Goal: Task Accomplishment & Management: Manage account settings

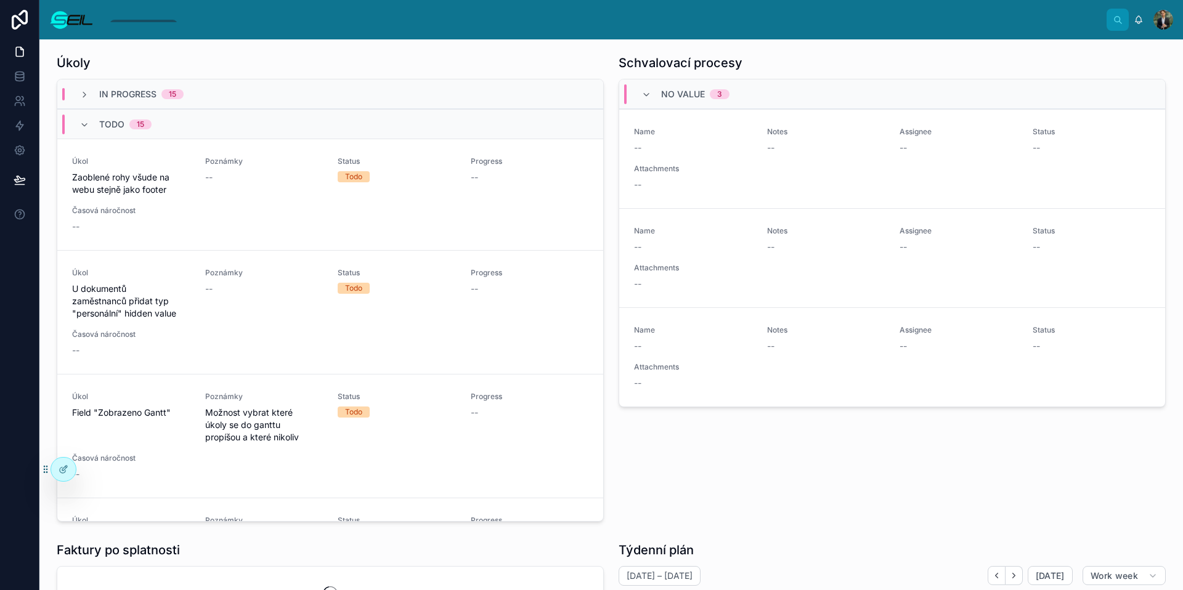
scroll to position [131, 0]
click at [458, 66] on div "Úkoly" at bounding box center [330, 62] width 547 height 17
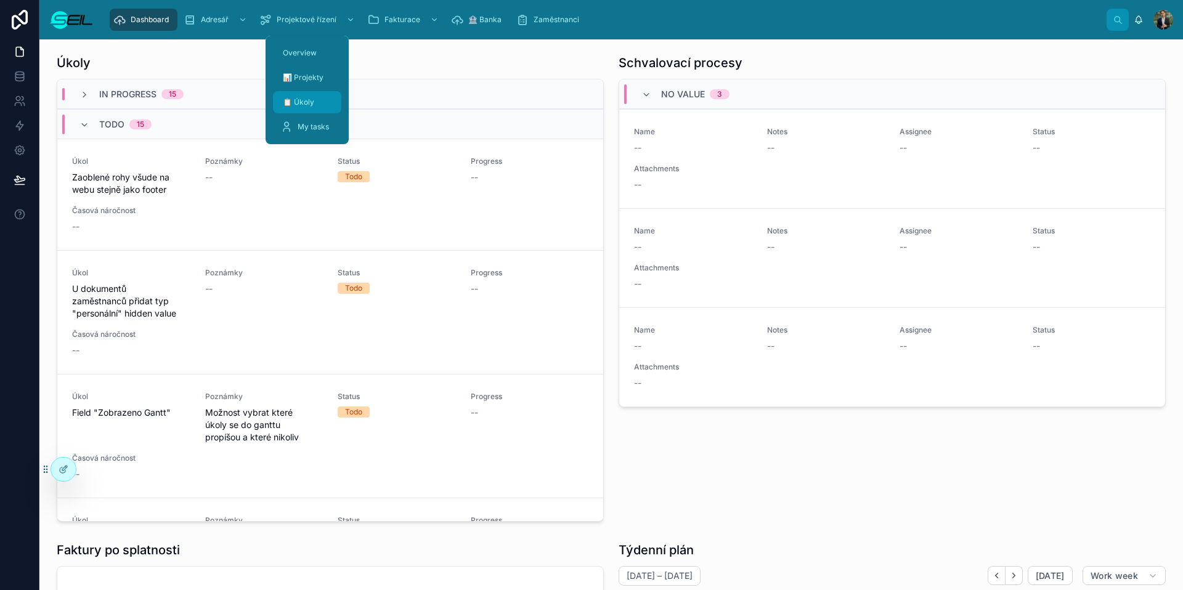
click at [323, 105] on div "📋 Úkoly" at bounding box center [307, 102] width 54 height 20
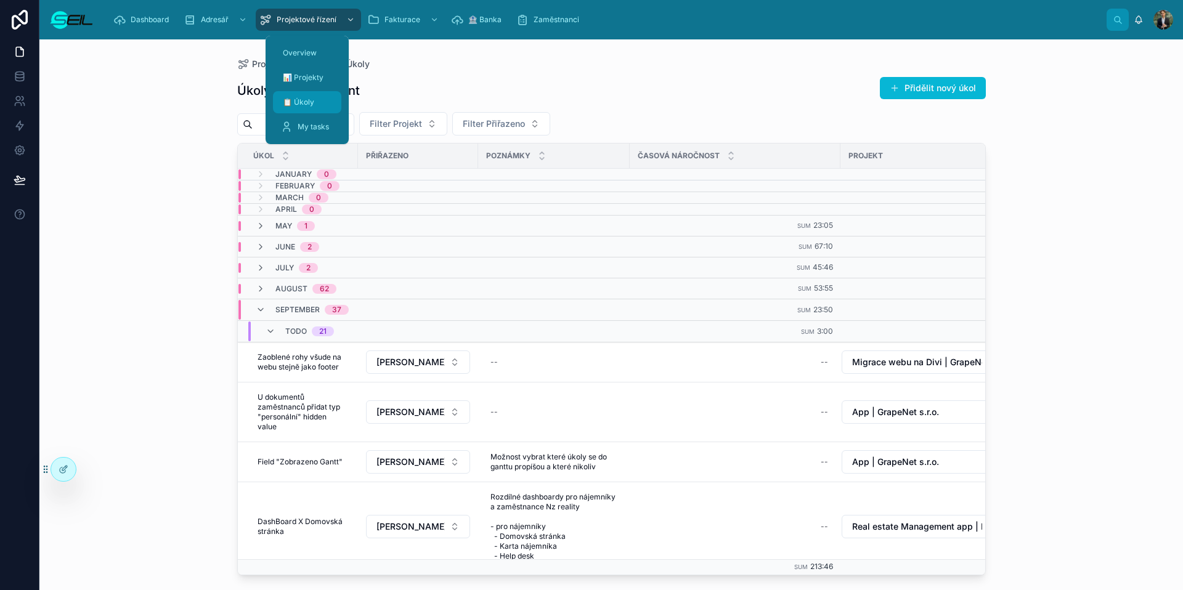
click at [312, 113] on link "📋 Úkoly" at bounding box center [307, 102] width 68 height 22
click at [314, 123] on span "My tasks" at bounding box center [313, 127] width 31 height 10
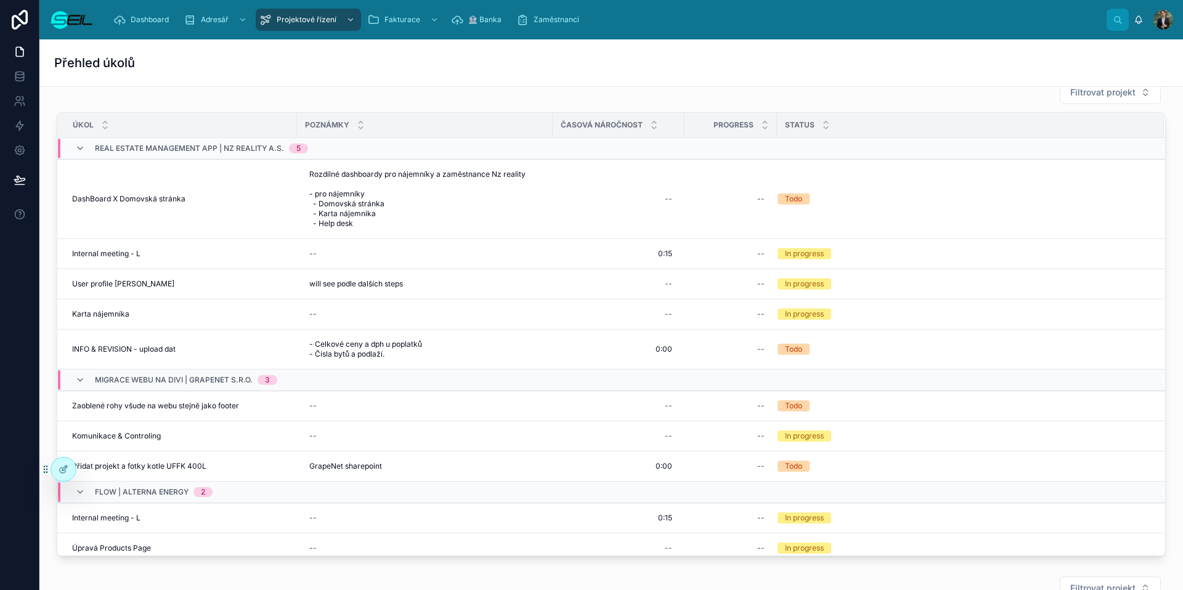
scroll to position [19, 0]
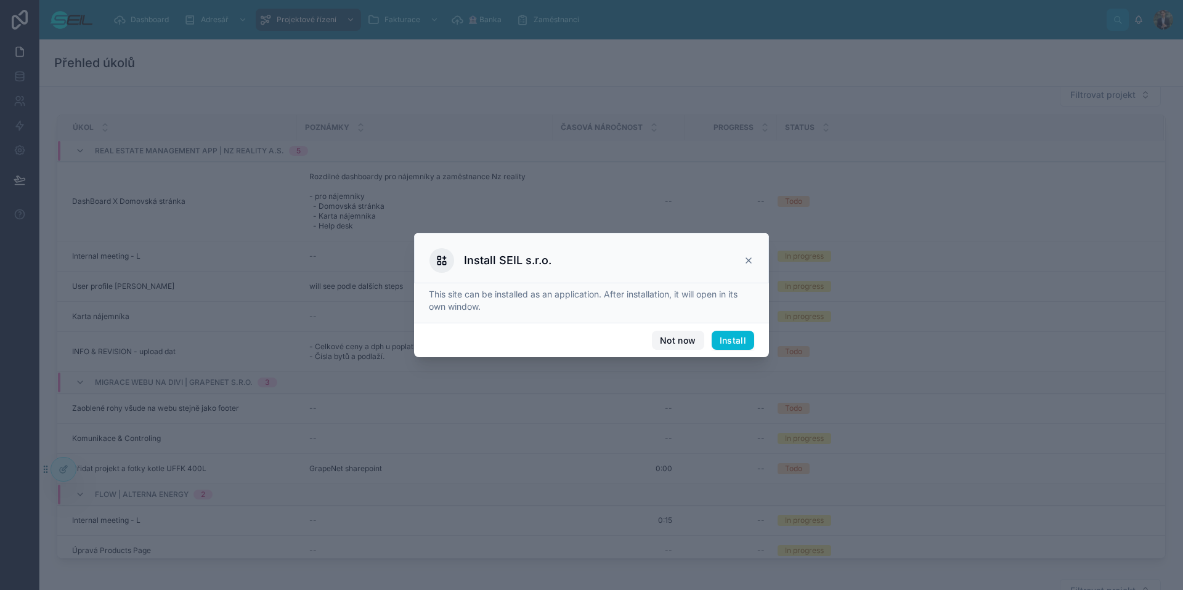
click at [687, 343] on button "Not now" at bounding box center [678, 341] width 52 height 20
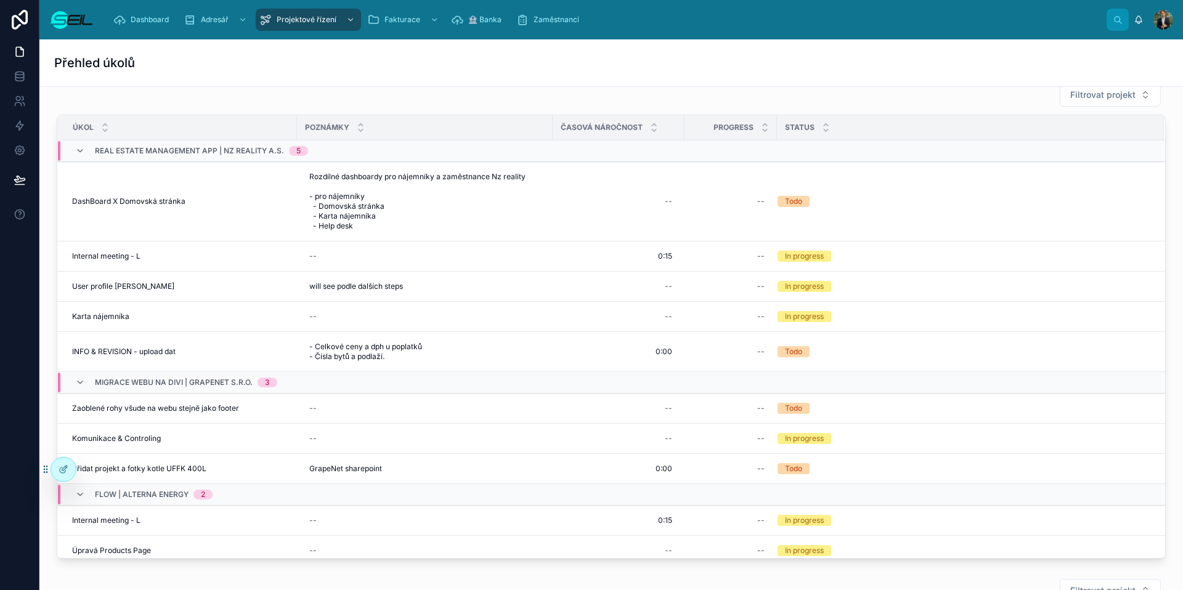
click at [783, 53] on div "Přehled úkolů" at bounding box center [611, 62] width 1114 height 47
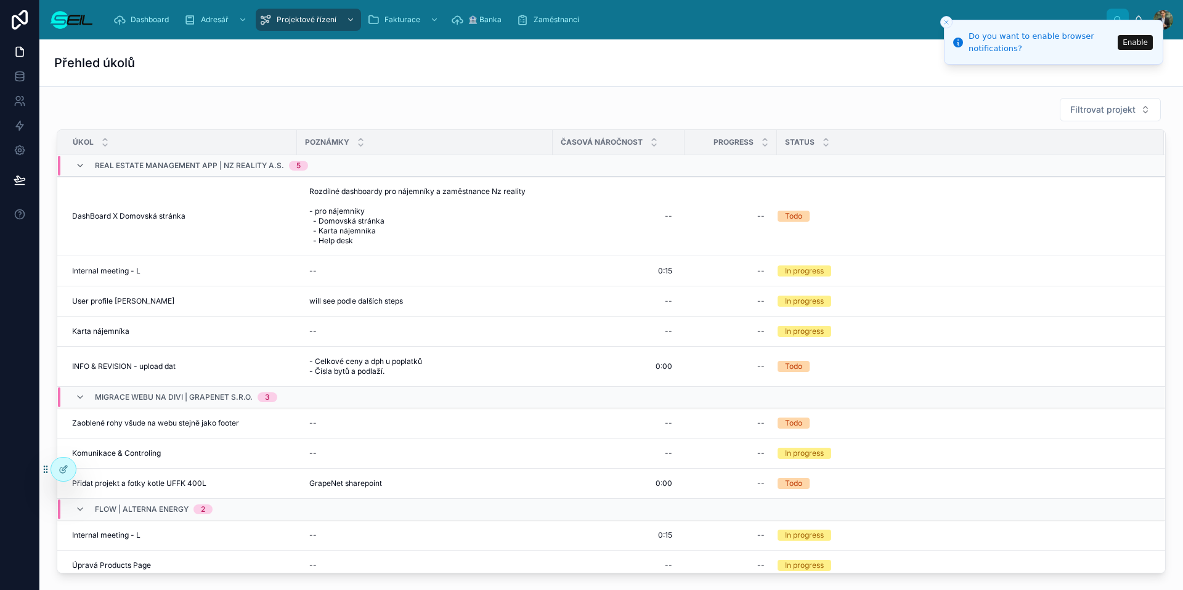
scroll to position [0, 0]
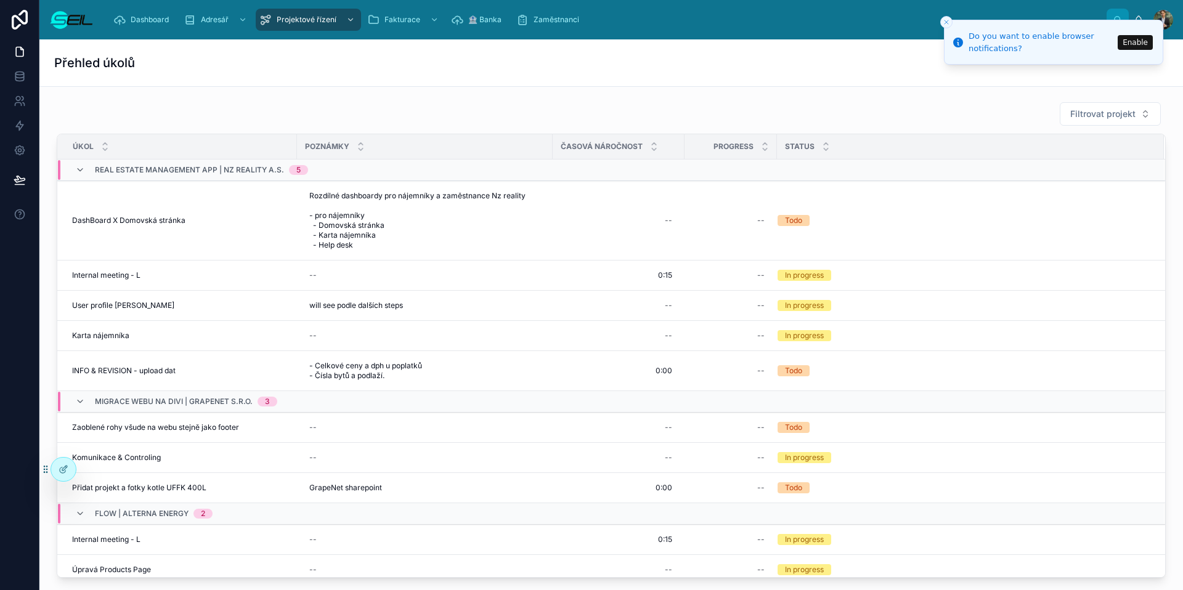
click at [1143, 39] on button "Enable" at bounding box center [1135, 42] width 35 height 15
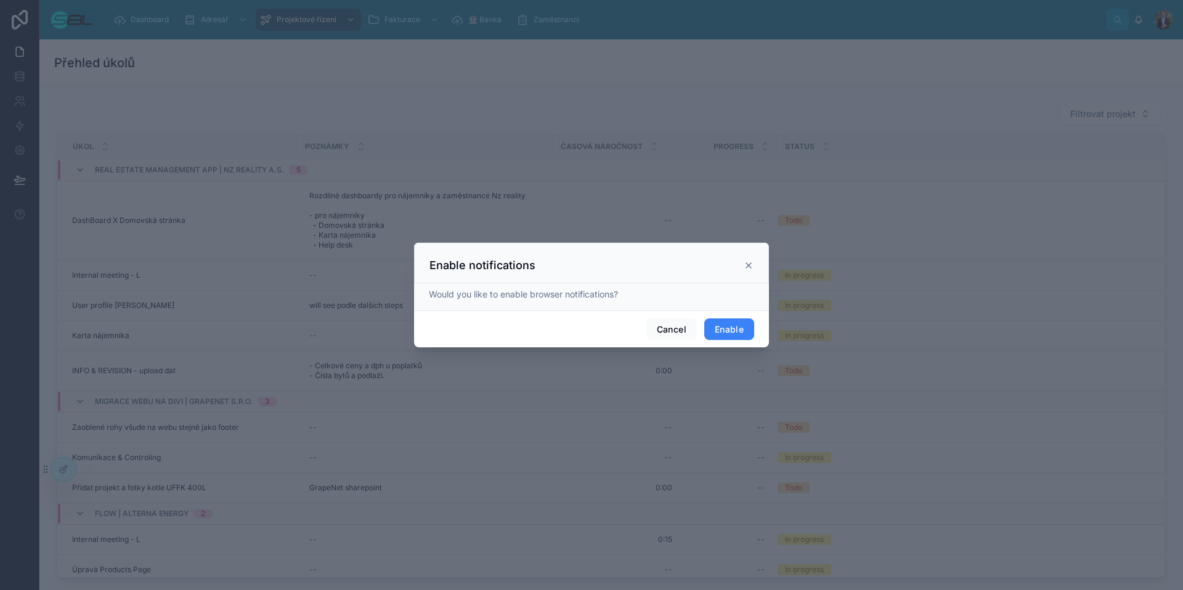
click at [729, 330] on button "Enable" at bounding box center [729, 330] width 50 height 22
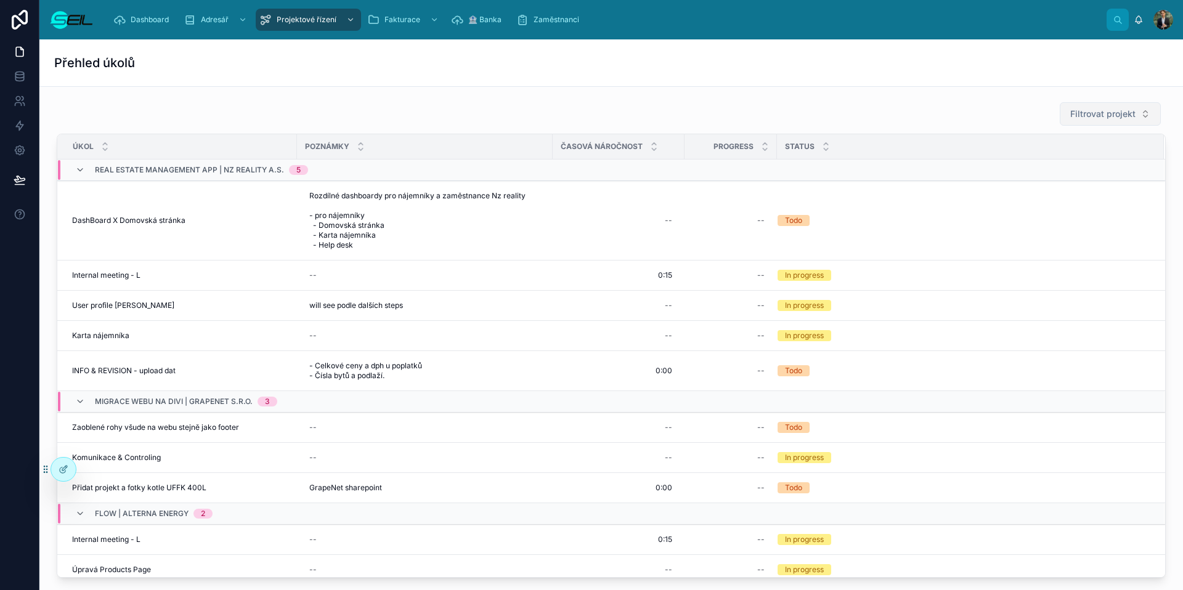
click at [1119, 109] on span "Filtrovat projekt" at bounding box center [1102, 114] width 65 height 12
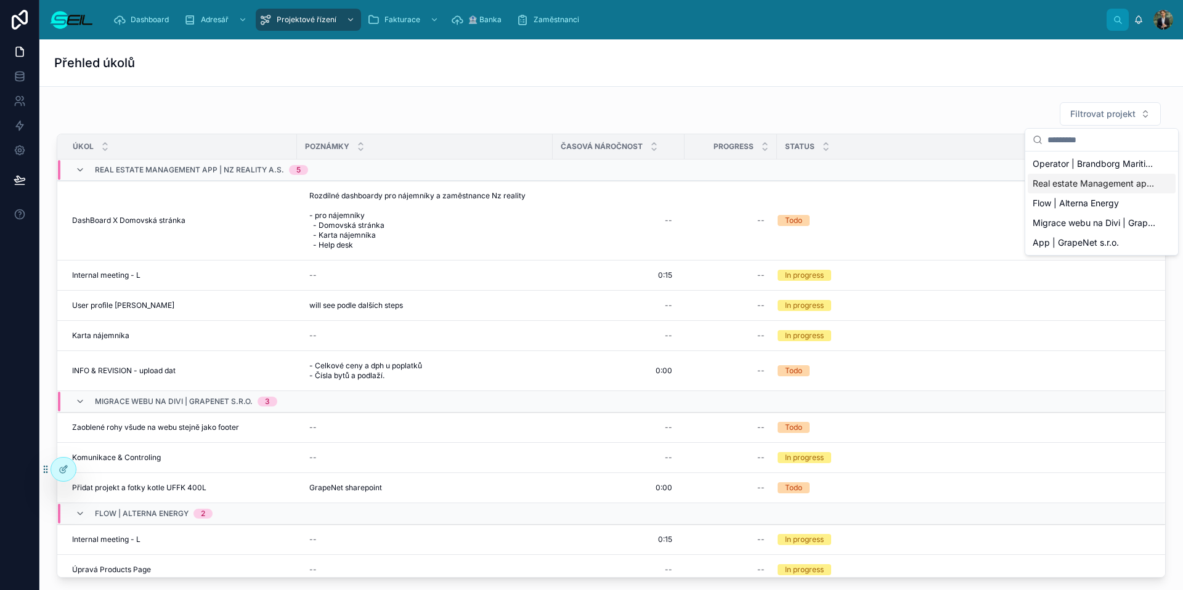
click at [1076, 188] on span "Real estate Management app | NZ Reality a.s." at bounding box center [1094, 183] width 123 height 12
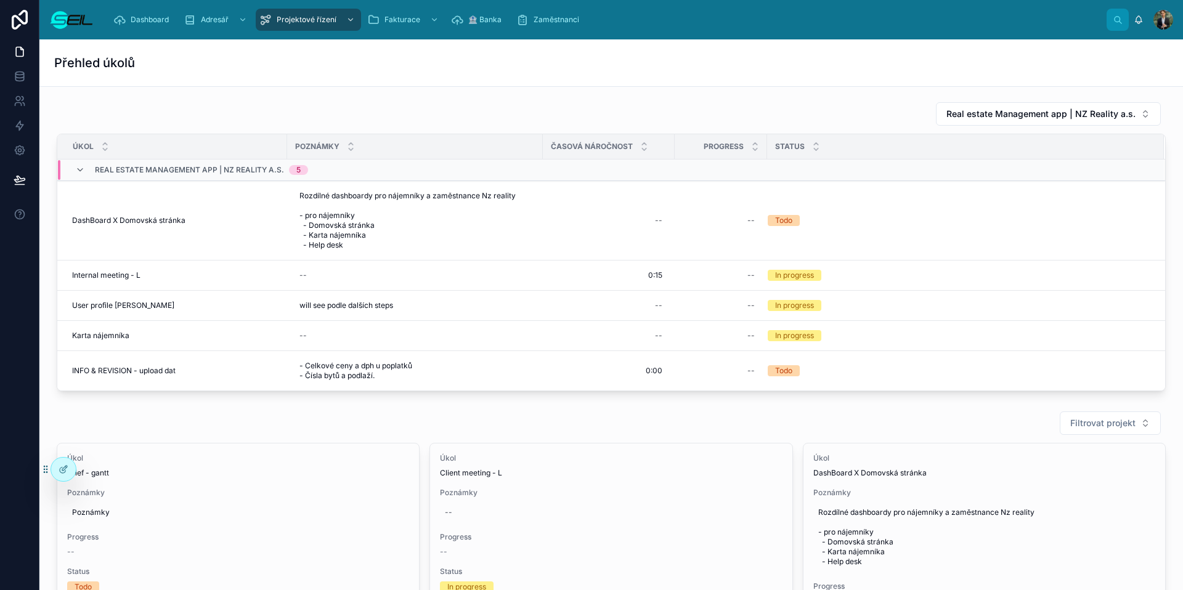
click at [615, 105] on div "Real estate Management app | NZ Reality a.s." at bounding box center [611, 114] width 1109 height 25
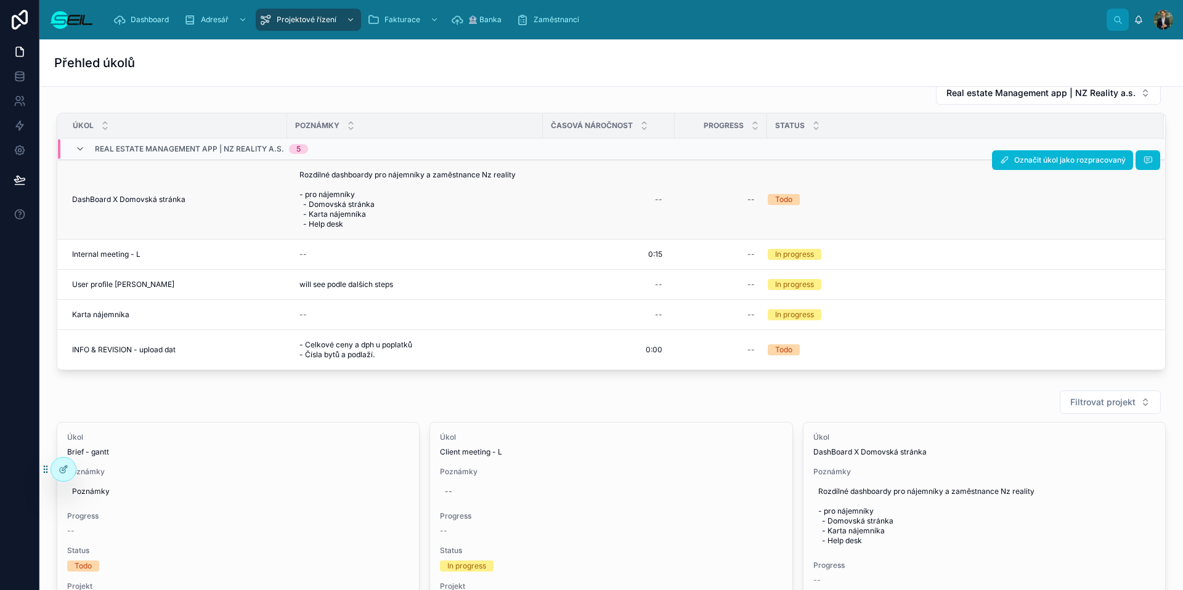
scroll to position [22, 0]
